Goal: Transaction & Acquisition: Purchase product/service

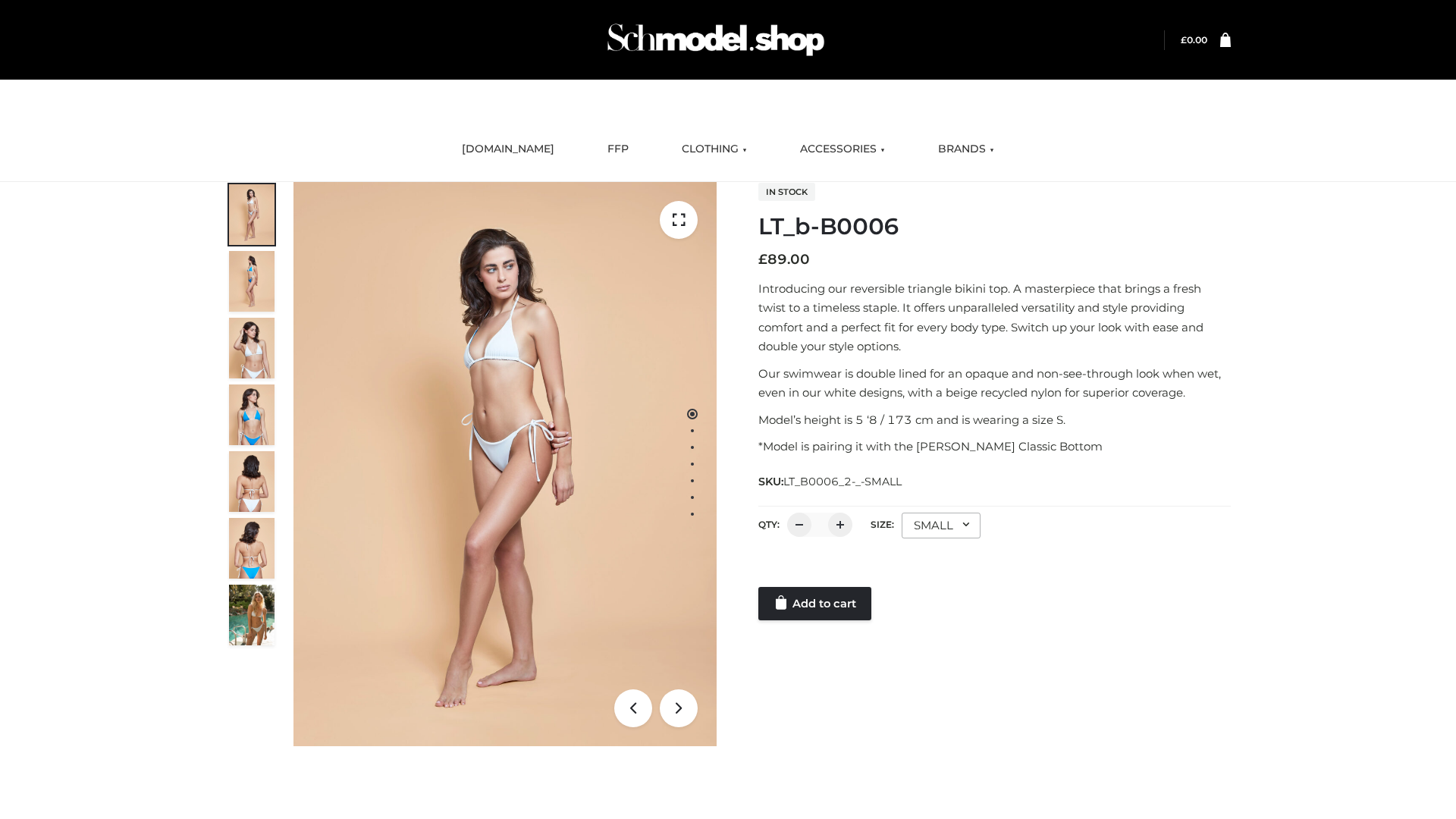
click at [815, 603] on link "Add to cart" at bounding box center [814, 604] width 113 height 34
